Goal: Information Seeking & Learning: Learn about a topic

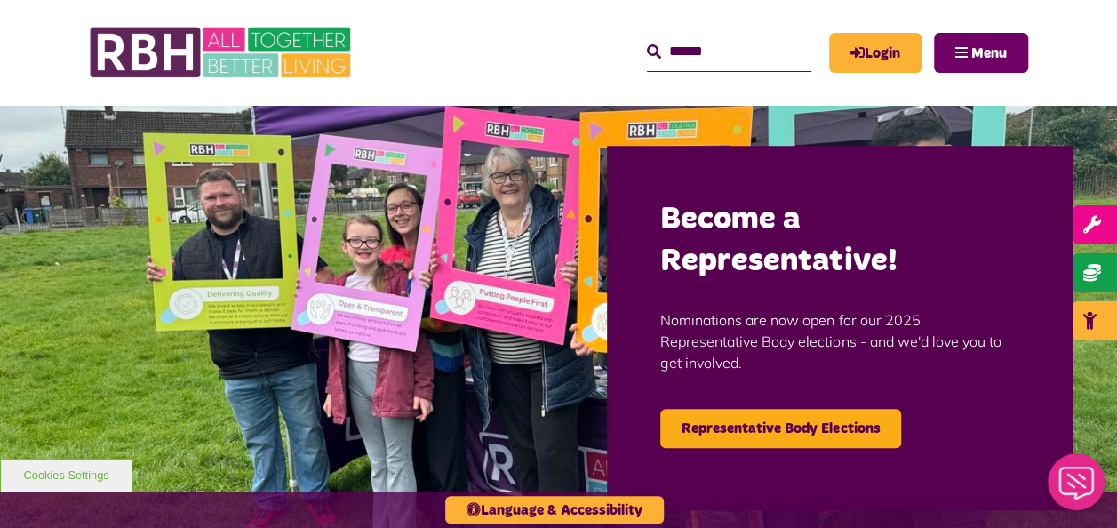
click at [956, 49] on button "Menu" at bounding box center [981, 53] width 94 height 40
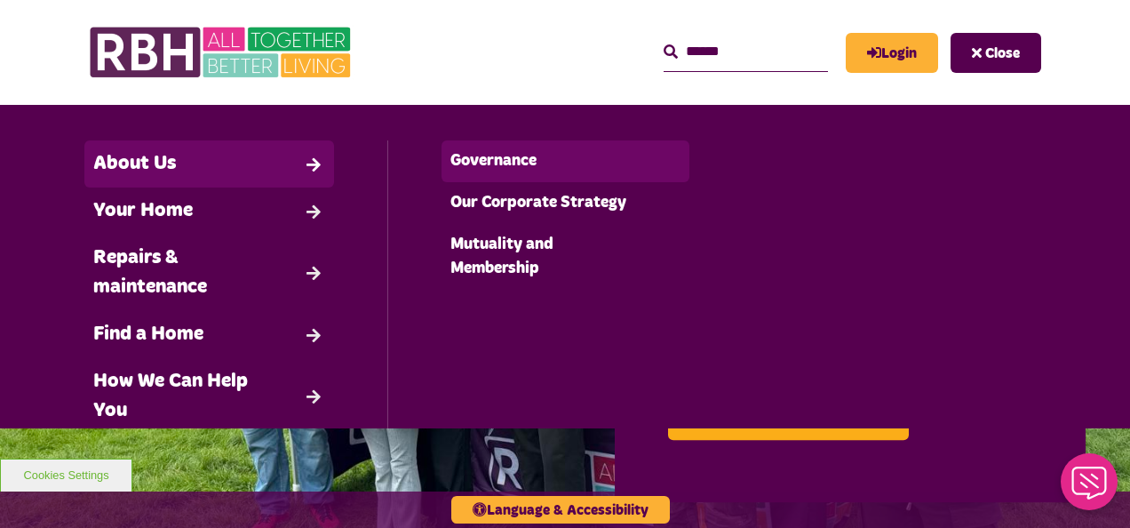
click at [531, 165] on link "Governance" at bounding box center [566, 161] width 249 height 42
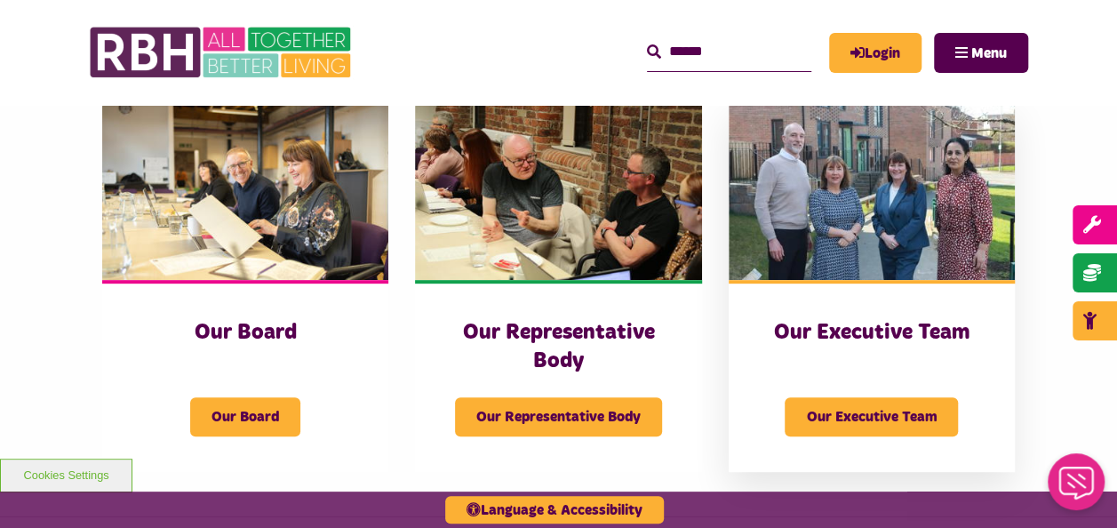
scroll to position [444, 0]
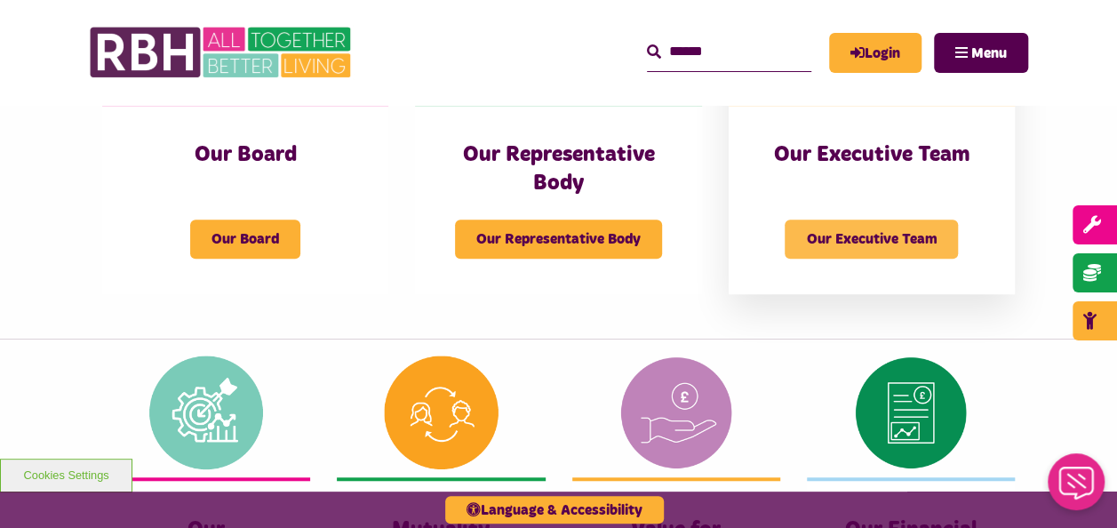
click at [866, 231] on span "Our Executive Team" at bounding box center [871, 239] width 173 height 39
